Goal: Transaction & Acquisition: Purchase product/service

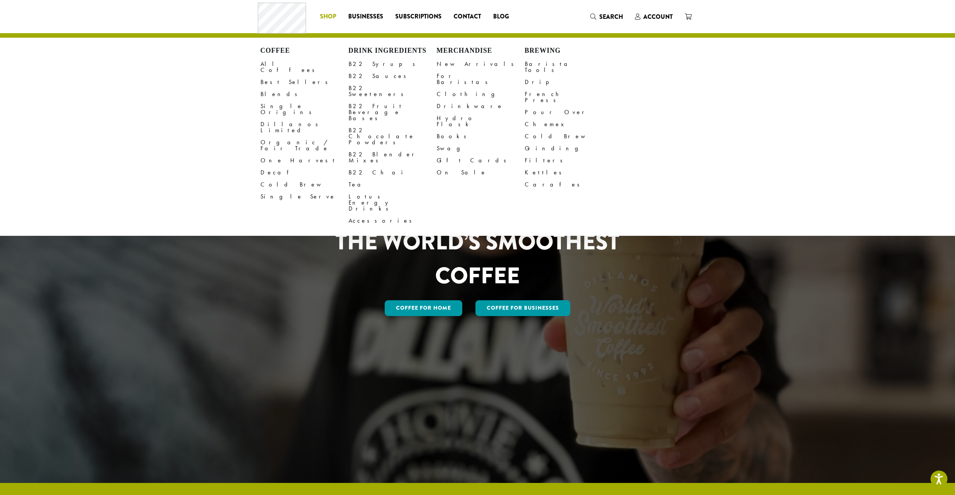
click at [323, 15] on span "Shop" at bounding box center [328, 16] width 16 height 9
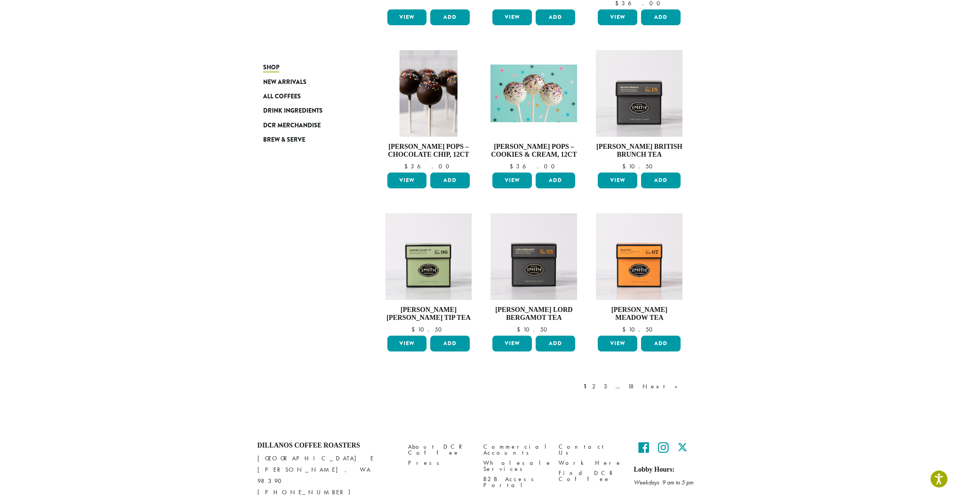
scroll to position [439, 0]
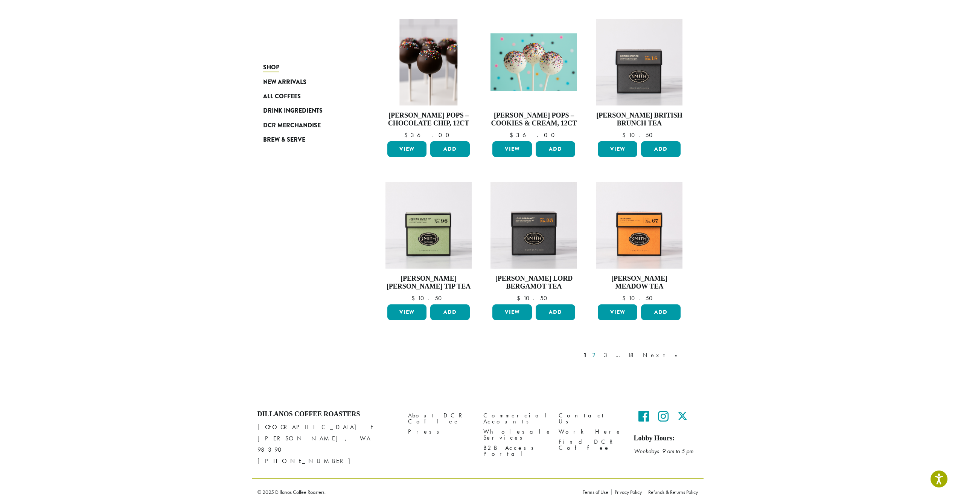
click at [600, 354] on link "2" at bounding box center [595, 354] width 9 height 9
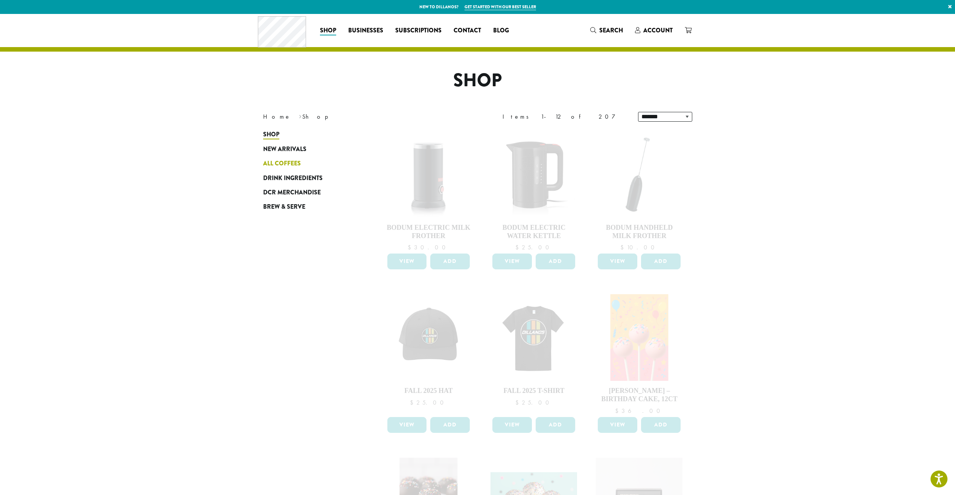
click at [276, 162] on span "All Coffees" at bounding box center [282, 163] width 38 height 9
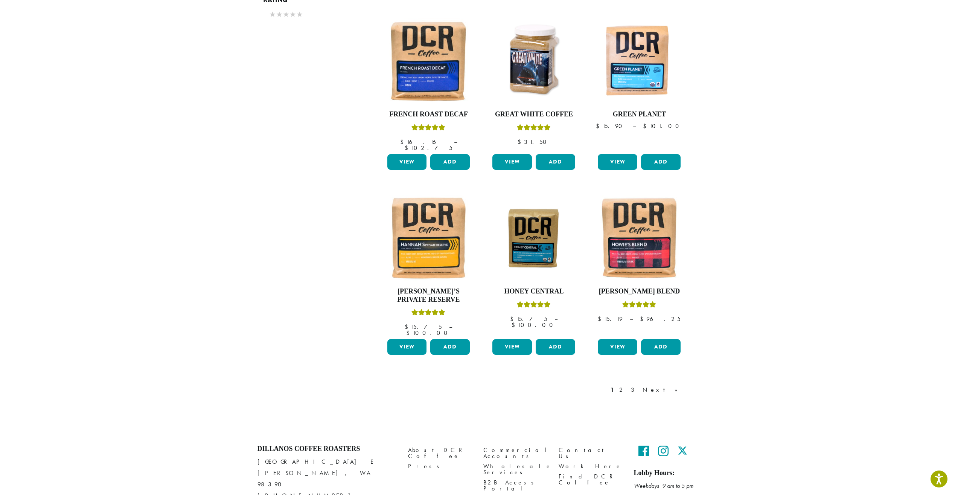
scroll to position [477, 0]
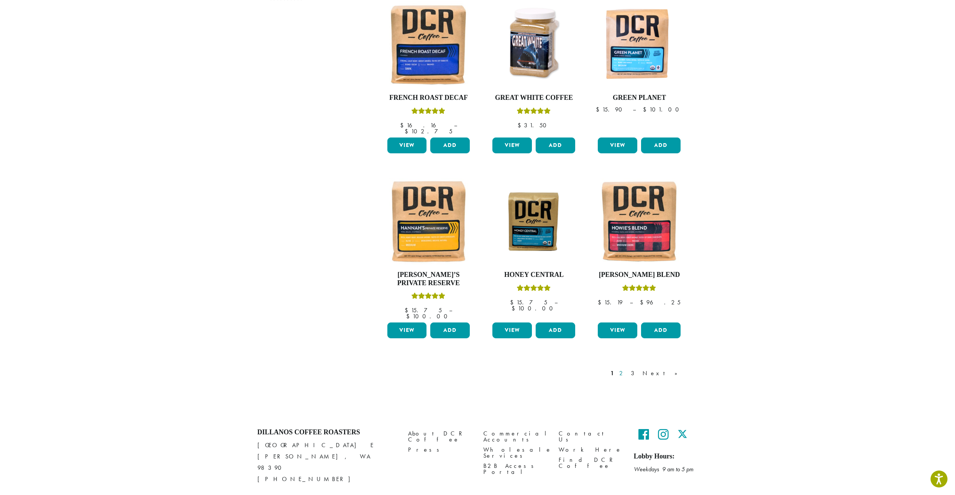
click at [627, 369] on link "2" at bounding box center [622, 373] width 9 height 9
